Goal: Navigation & Orientation: Find specific page/section

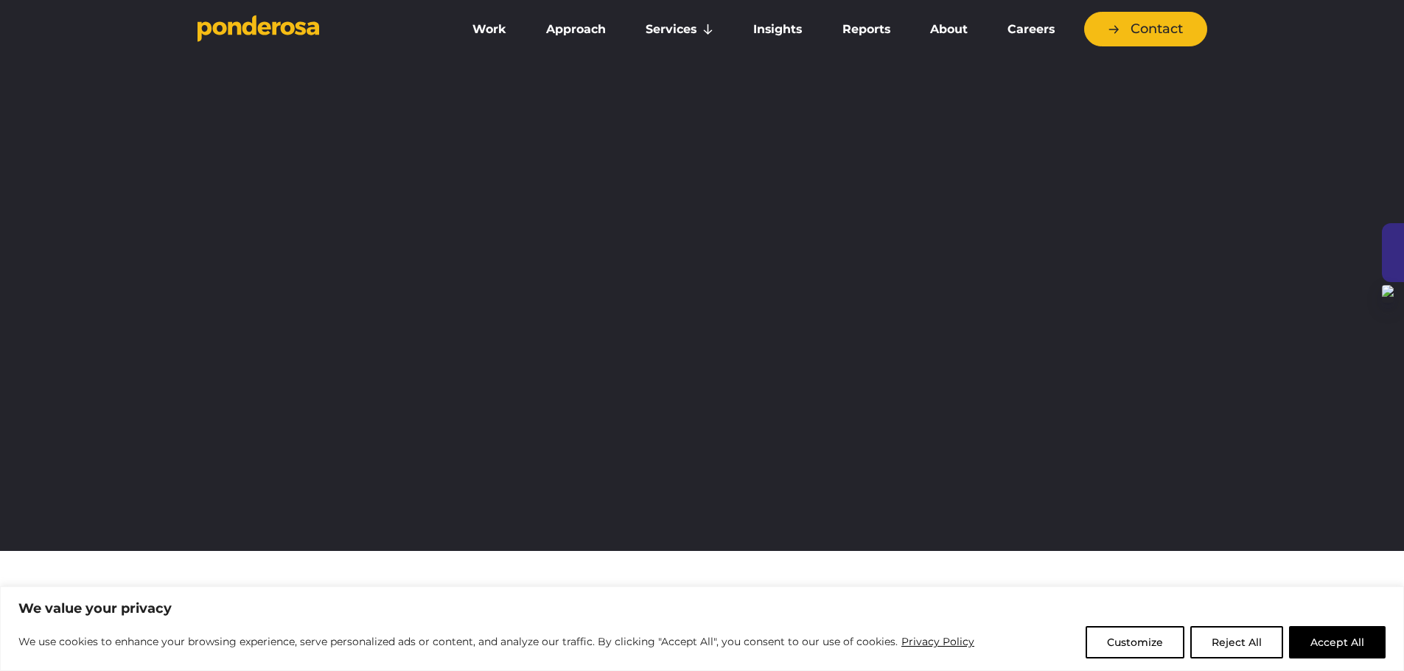
click at [1389, 248] on div at bounding box center [1393, 252] width 22 height 59
click at [1365, 113] on div "We believe Better Works for more effective marketing" at bounding box center [702, 298] width 1404 height 505
click at [956, 33] on link "About" at bounding box center [948, 29] width 71 height 31
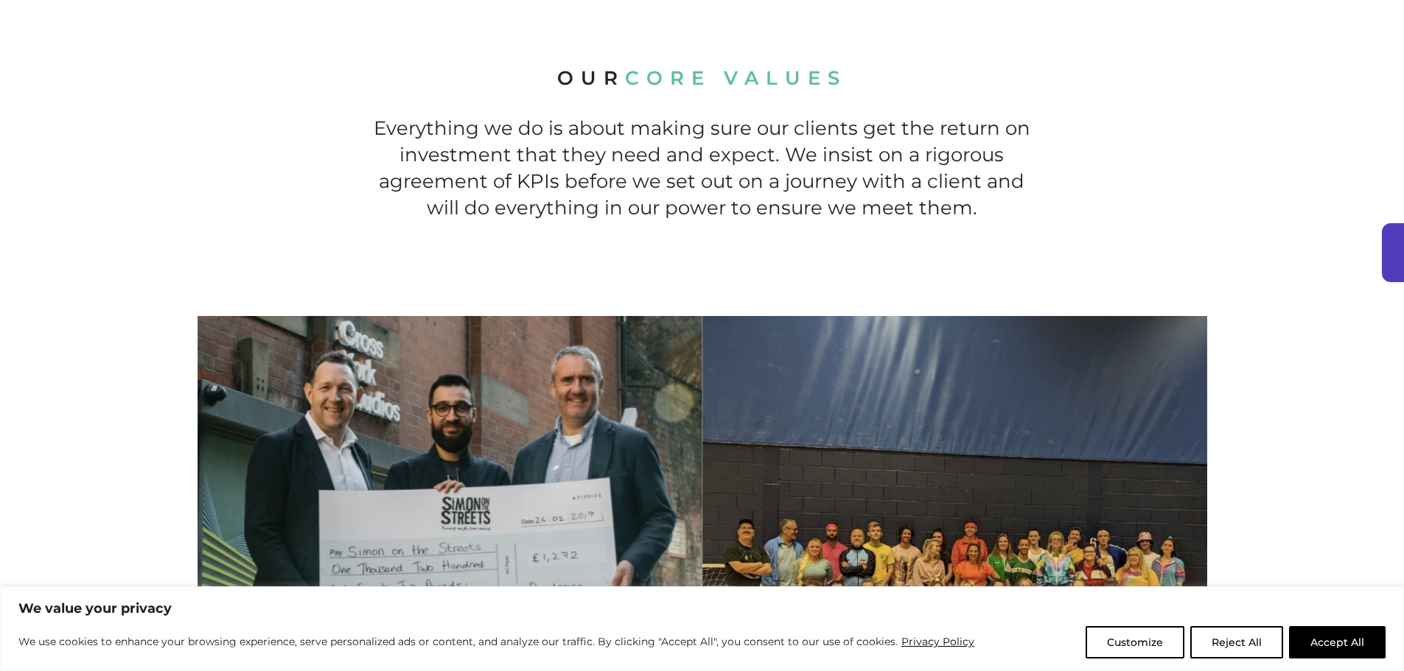
scroll to position [1179, 0]
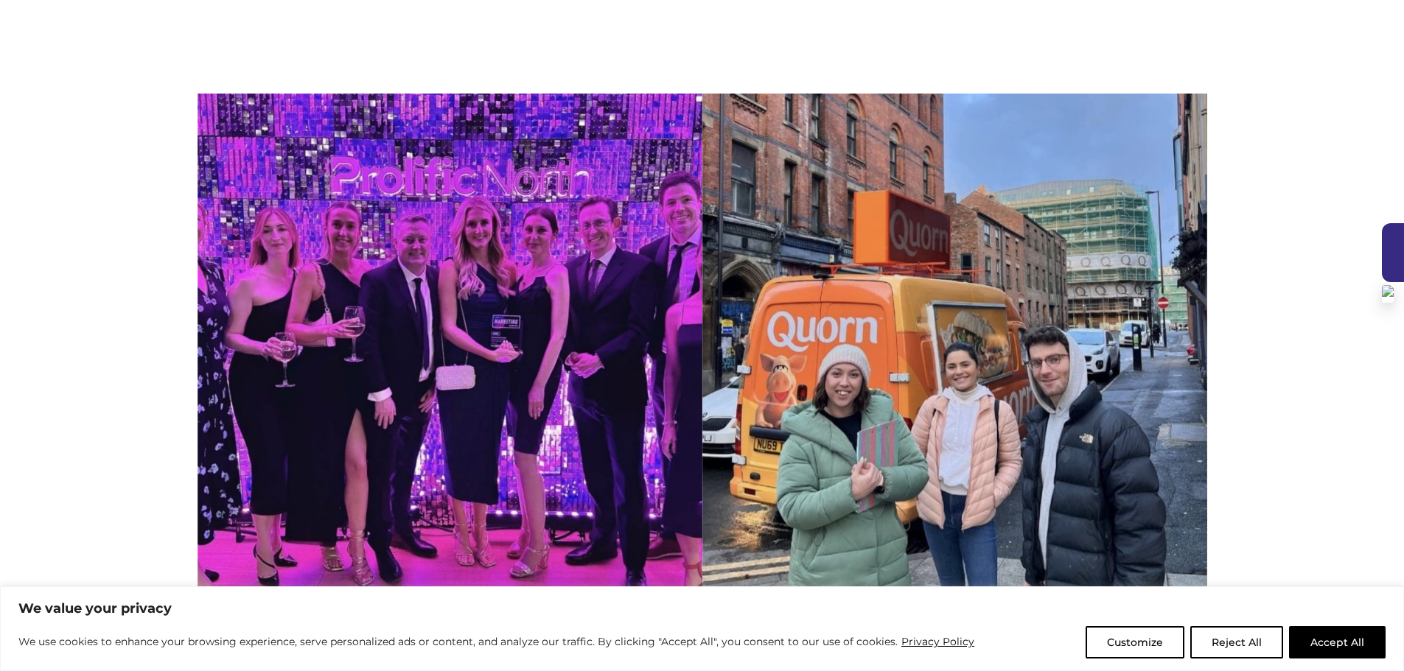
click at [1389, 253] on div at bounding box center [1393, 252] width 22 height 59
